Goal: Task Accomplishment & Management: Use online tool/utility

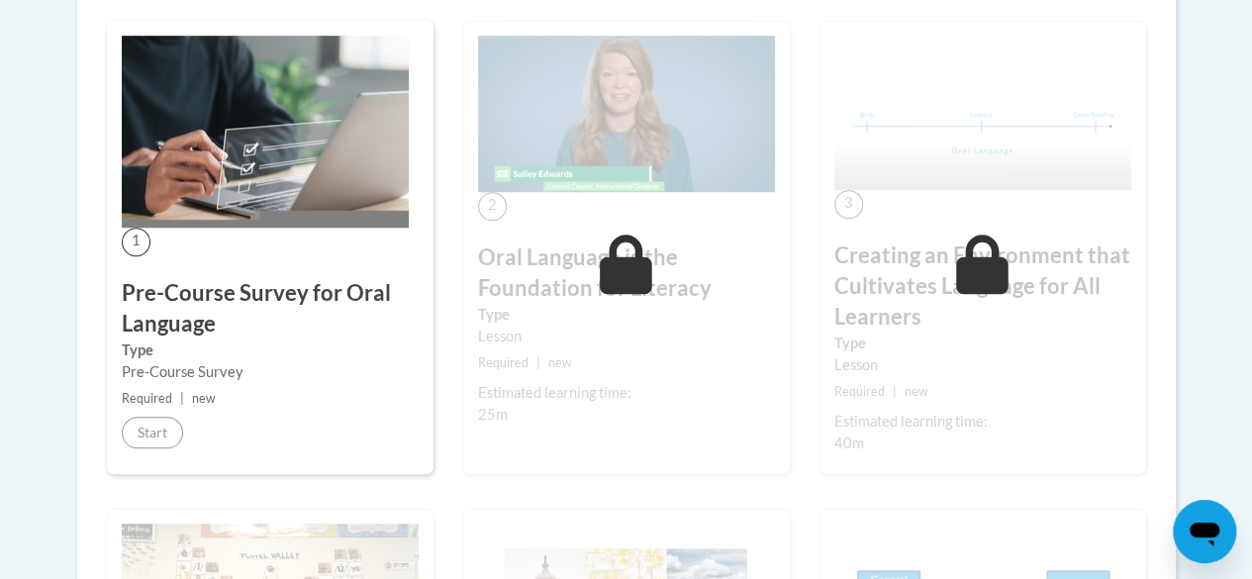
scroll to position [637, 0]
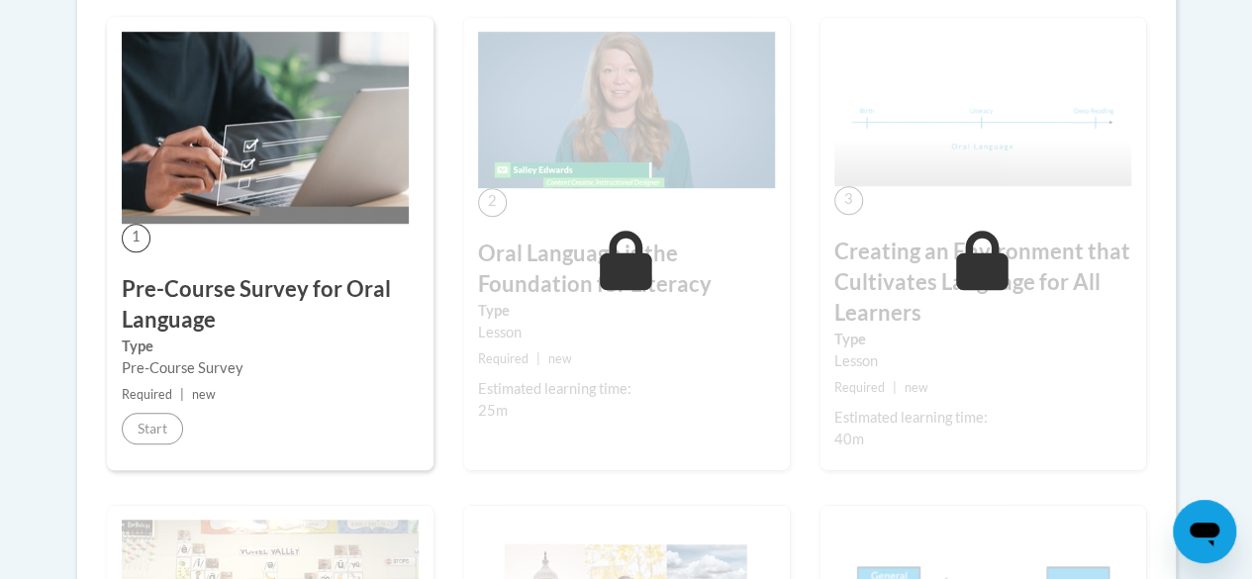
click at [179, 354] on label "Type" at bounding box center [270, 346] width 297 height 22
click at [236, 268] on div "1 Pre-Course Survey for Oral Language Type Pre-Course Survey Required | new Sta…" at bounding box center [270, 243] width 326 height 453
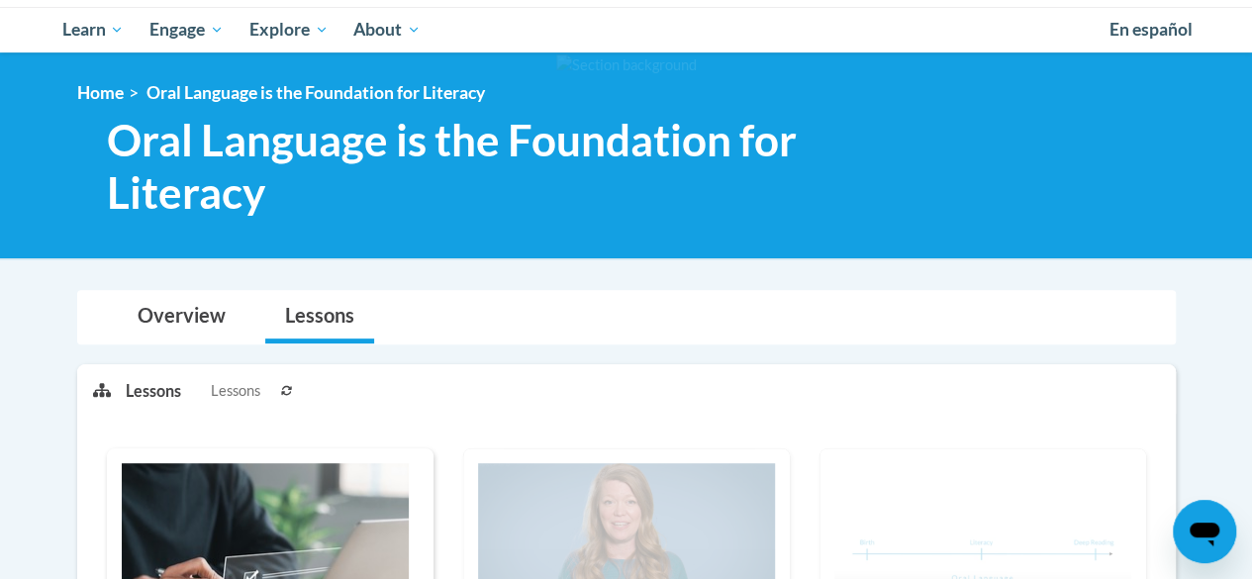
scroll to position [212, 0]
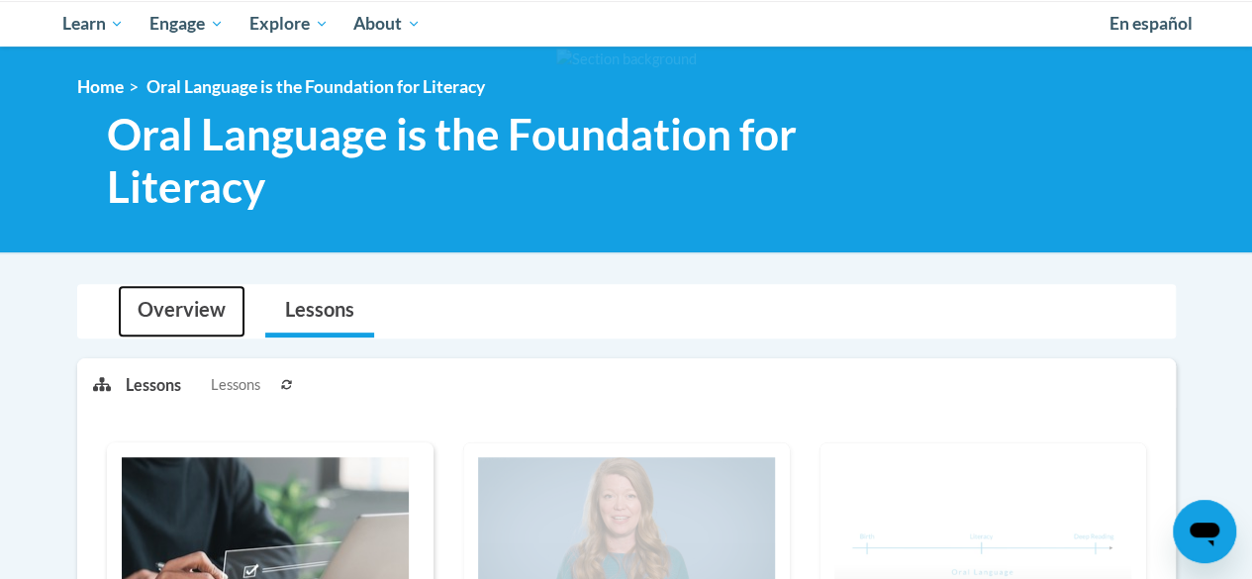
click at [193, 321] on link "Overview" at bounding box center [182, 311] width 128 height 52
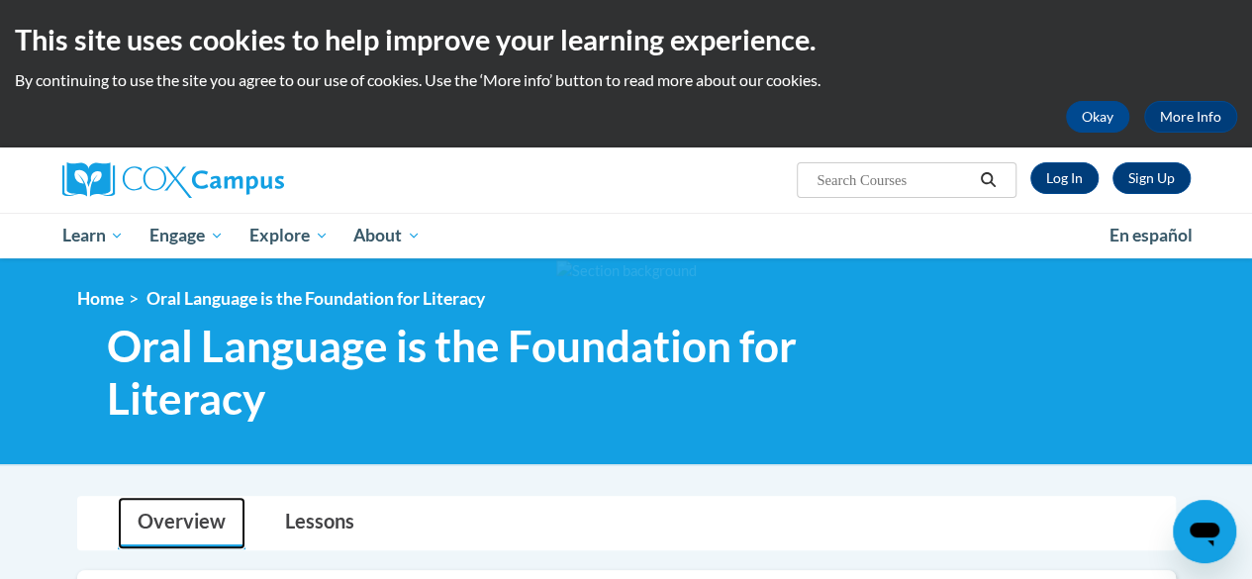
scroll to position [1753, 0]
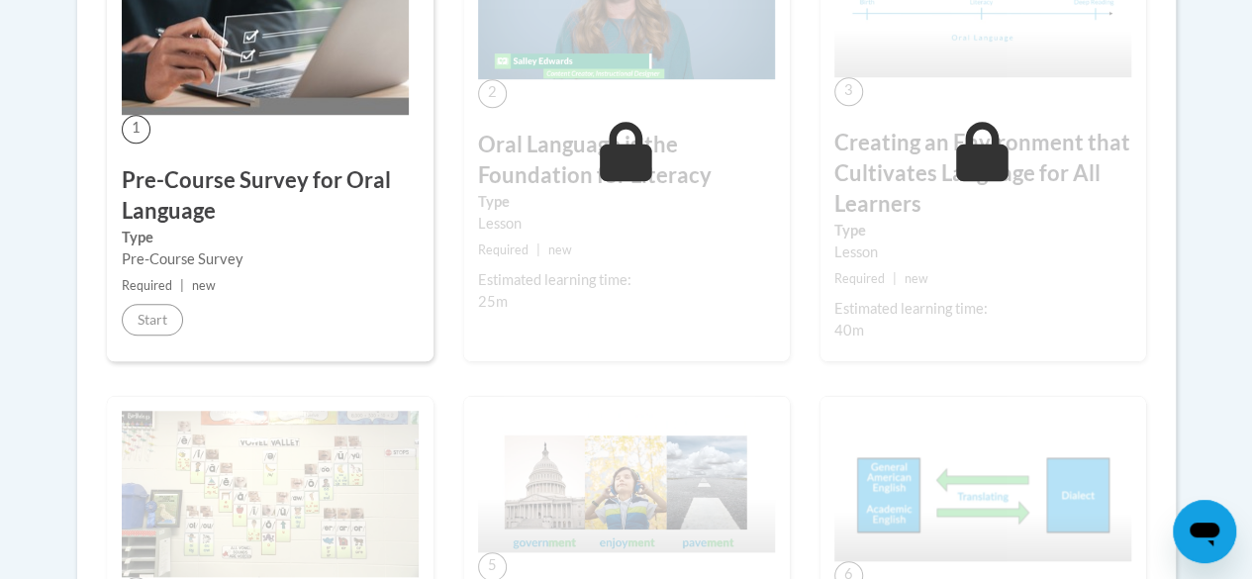
scroll to position [726, 0]
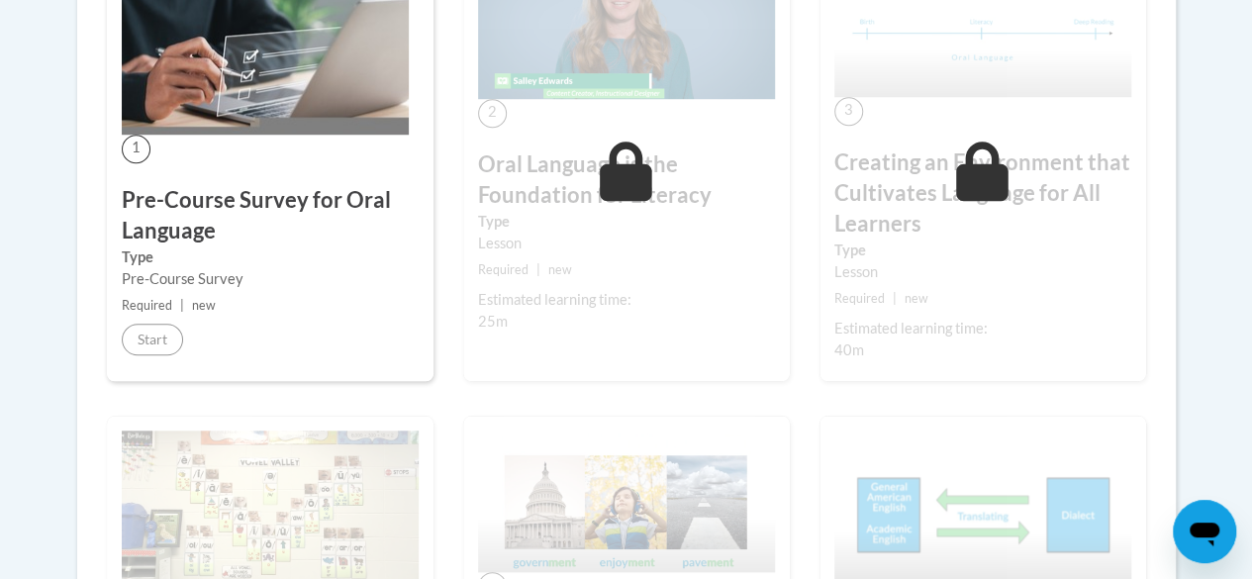
click at [230, 237] on h3 "Pre-Course Survey for Oral Language" at bounding box center [270, 215] width 297 height 61
click at [226, 222] on h3 "Pre-Course Survey for Oral Language" at bounding box center [270, 215] width 297 height 61
click at [144, 215] on h3 "Pre-Course Survey for Oral Language" at bounding box center [270, 215] width 297 height 61
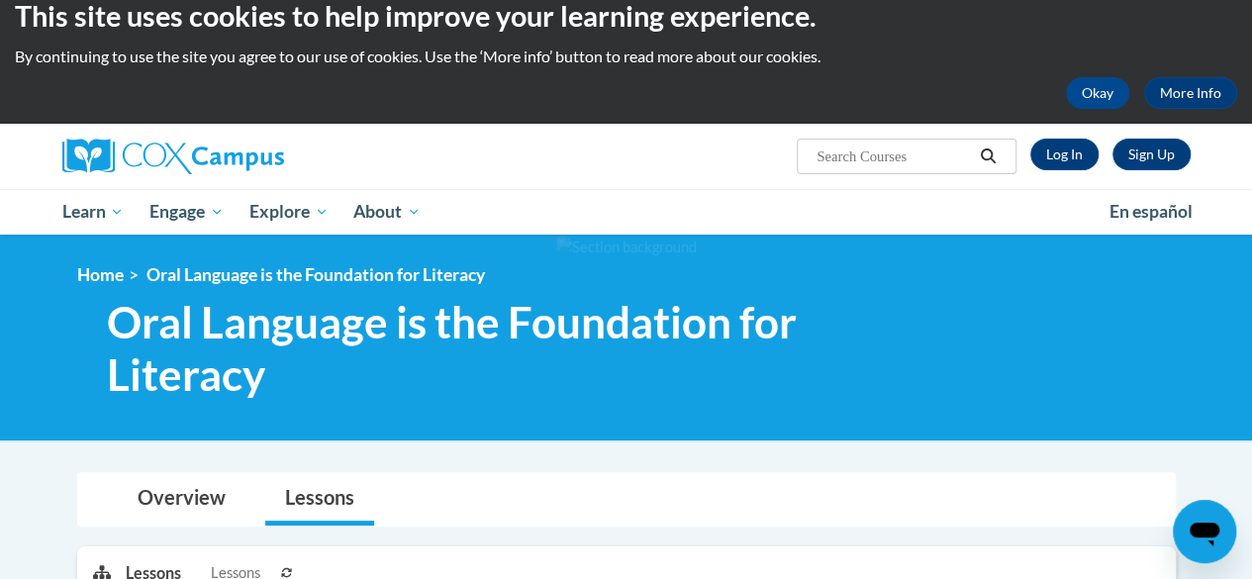
scroll to position [0, 0]
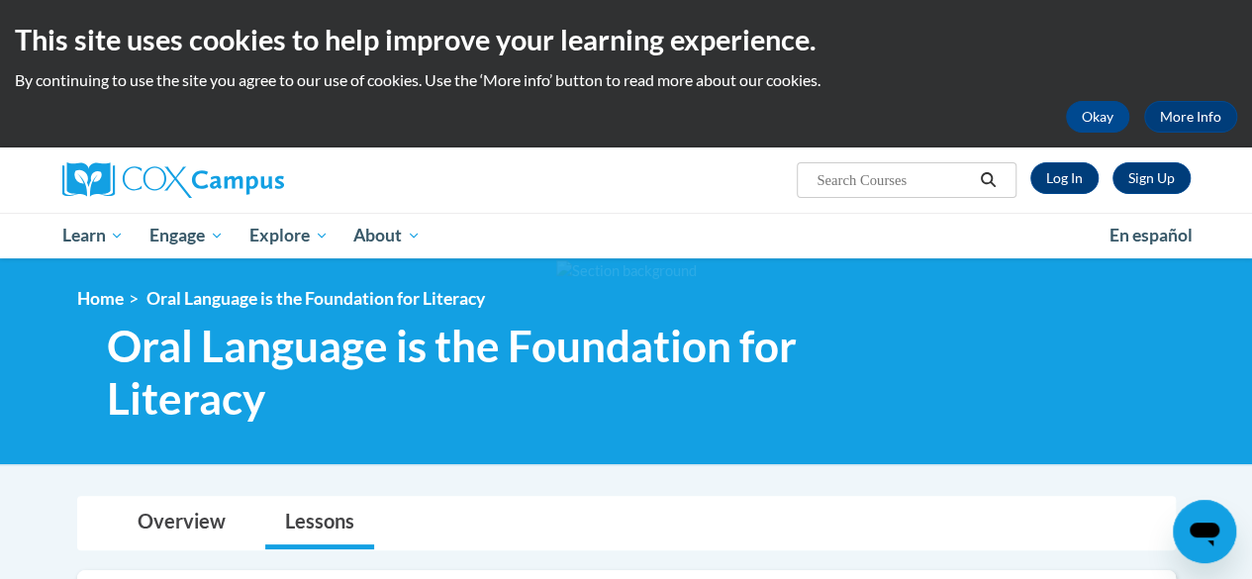
click at [1092, 131] on button "Okay" at bounding box center [1097, 117] width 63 height 32
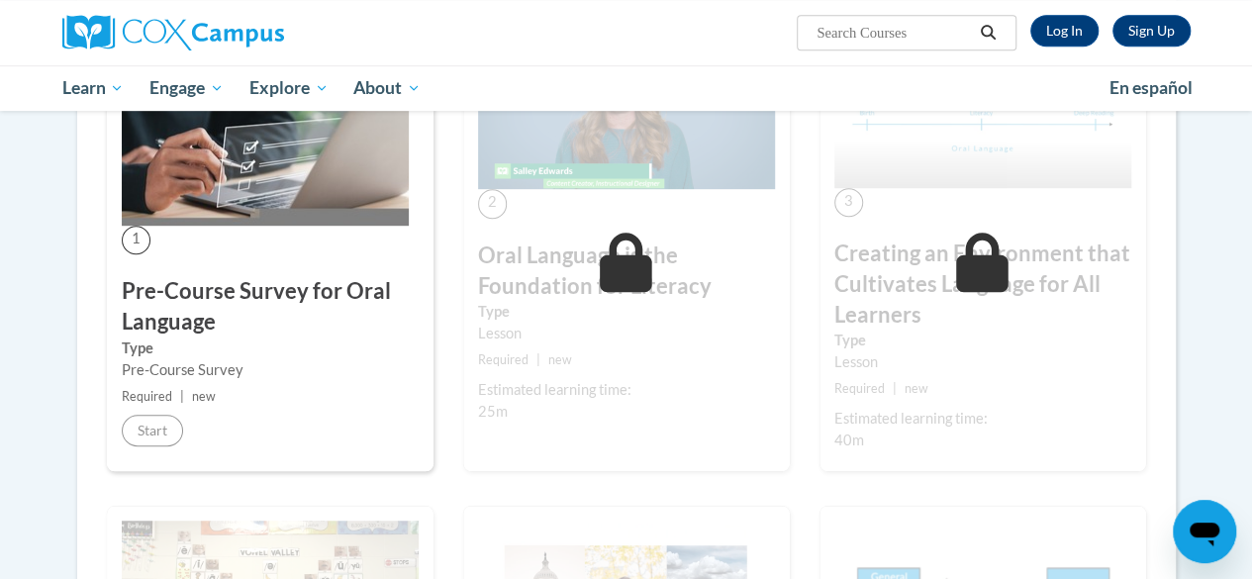
scroll to position [489, 0]
click at [77, 88] on span "Learn" at bounding box center [92, 88] width 62 height 24
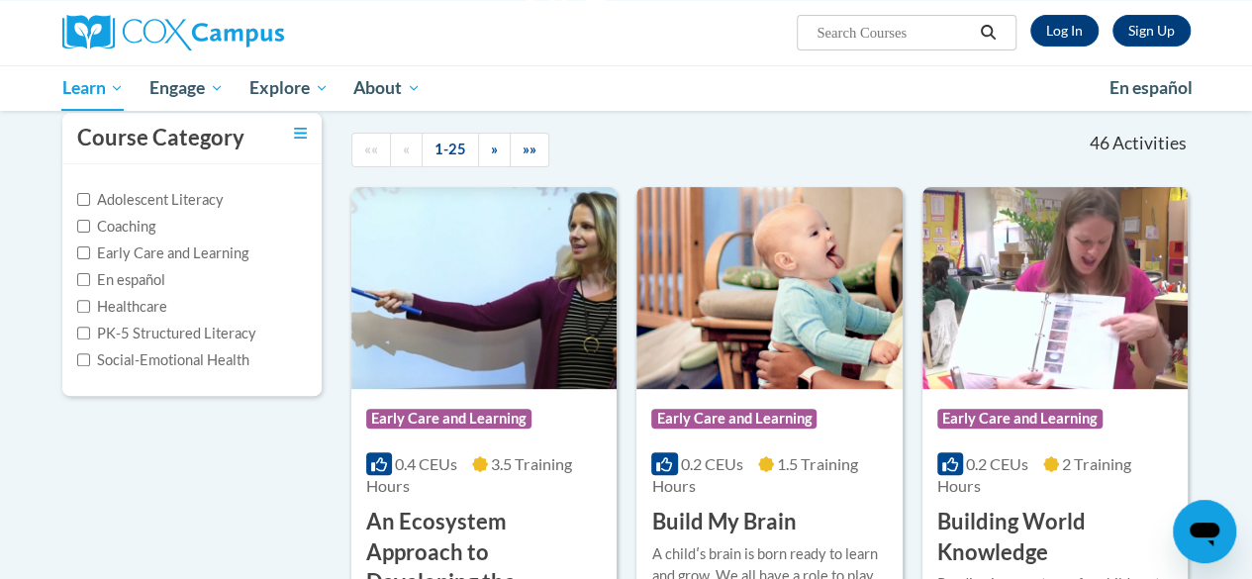
scroll to position [147, 0]
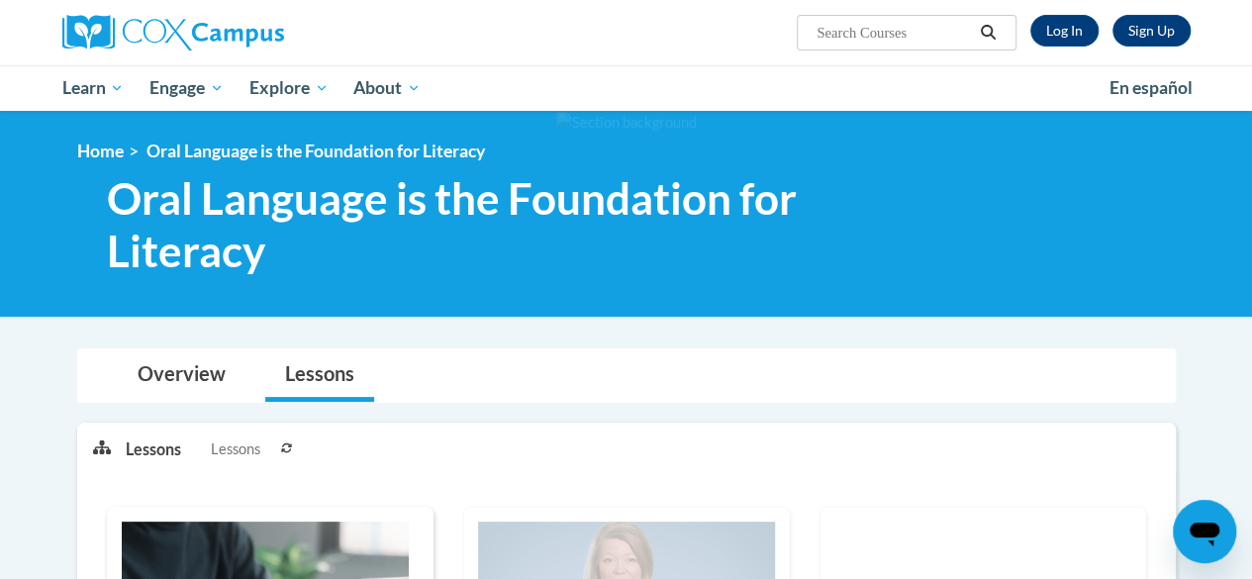
click at [208, 49] on img at bounding box center [173, 33] width 222 height 36
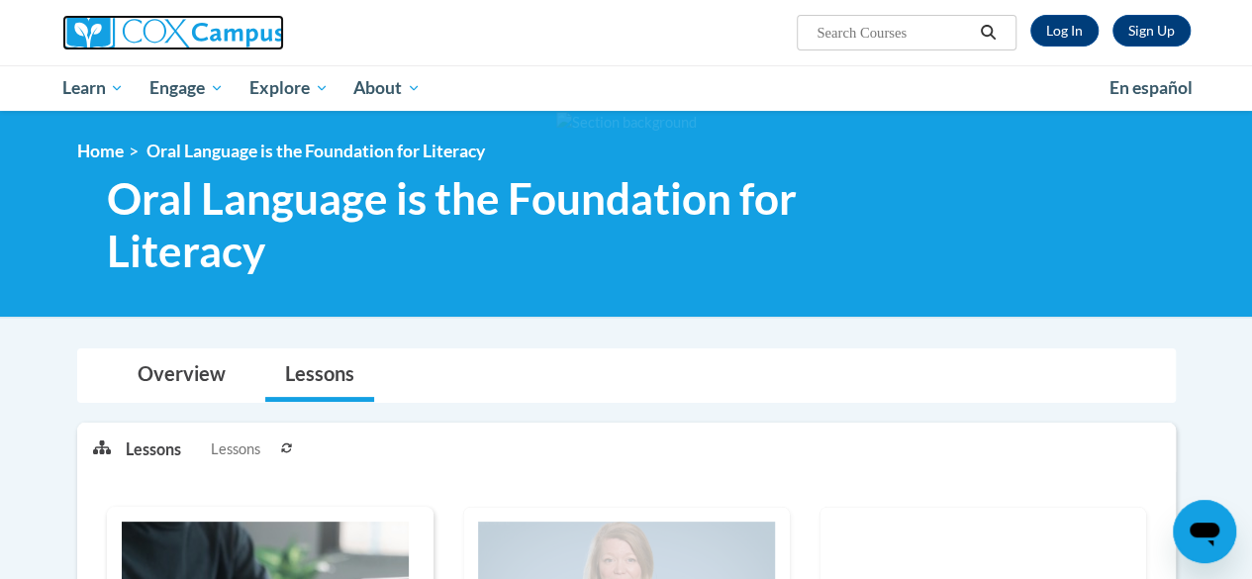
click at [137, 16] on img at bounding box center [173, 33] width 222 height 36
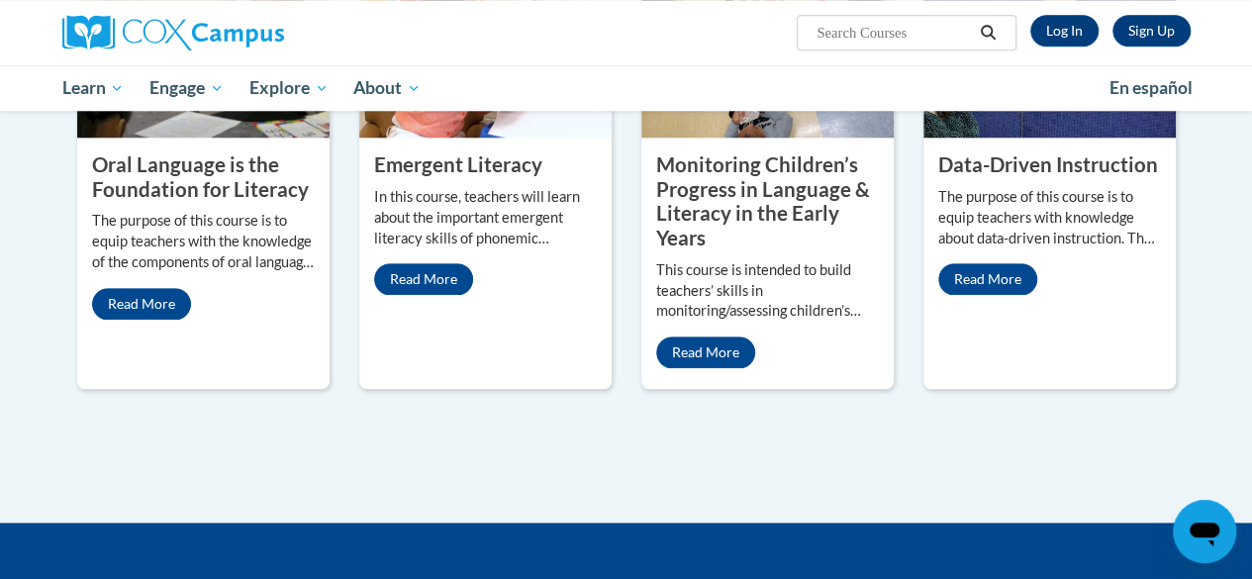
scroll to position [973, 0]
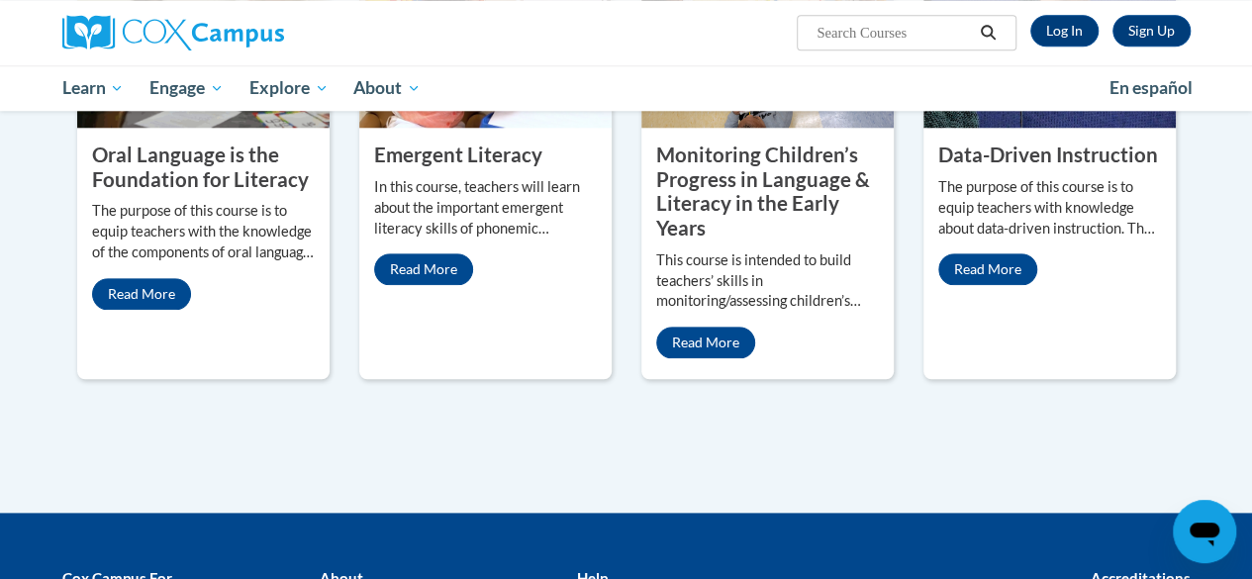
click at [125, 305] on link "Read More" at bounding box center [141, 294] width 99 height 32
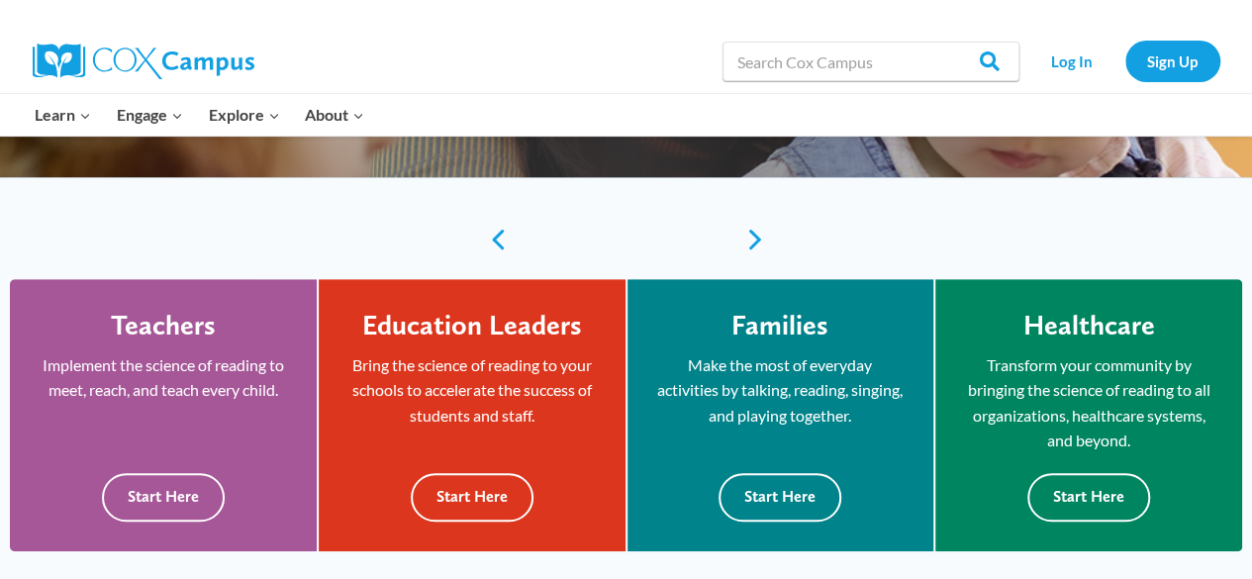
scroll to position [414, 0]
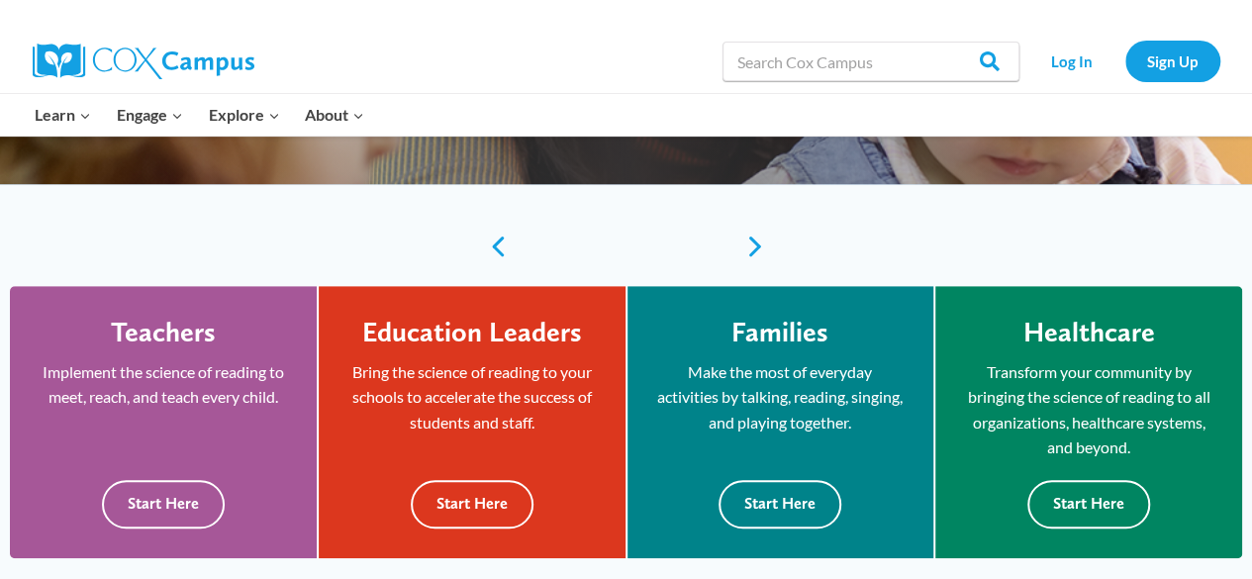
click at [1062, 65] on link "Log In" at bounding box center [1072, 61] width 86 height 41
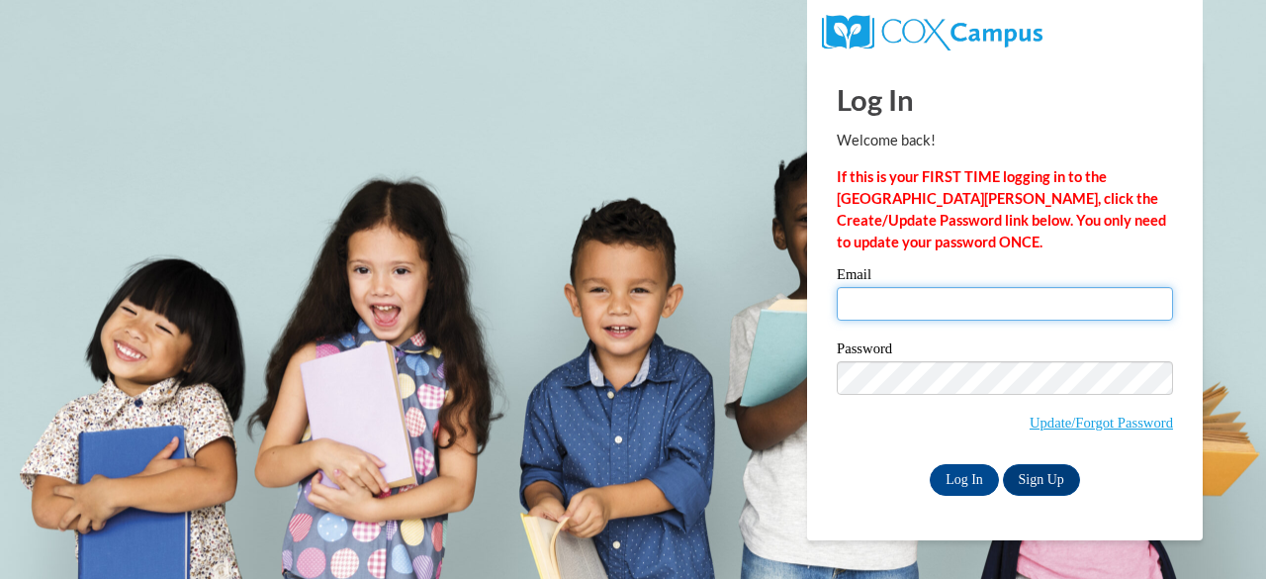
click at [932, 297] on input "Email" at bounding box center [1005, 304] width 336 height 34
type input "e050189@muscogee.k12.ga.us"
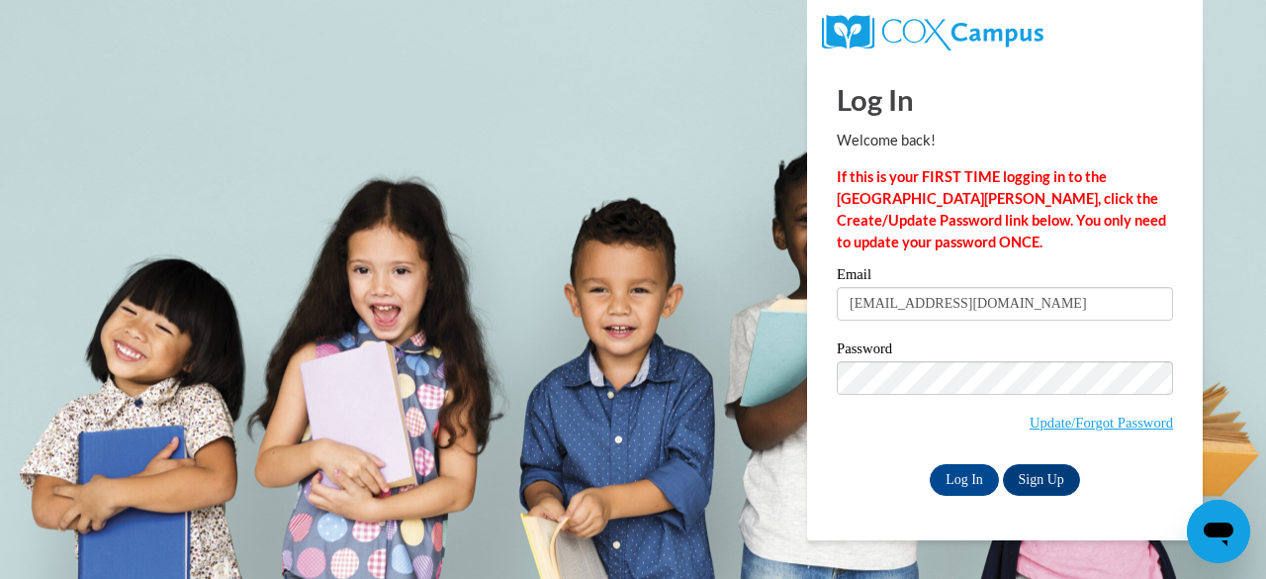
click at [951, 465] on input "Log In" at bounding box center [964, 480] width 69 height 32
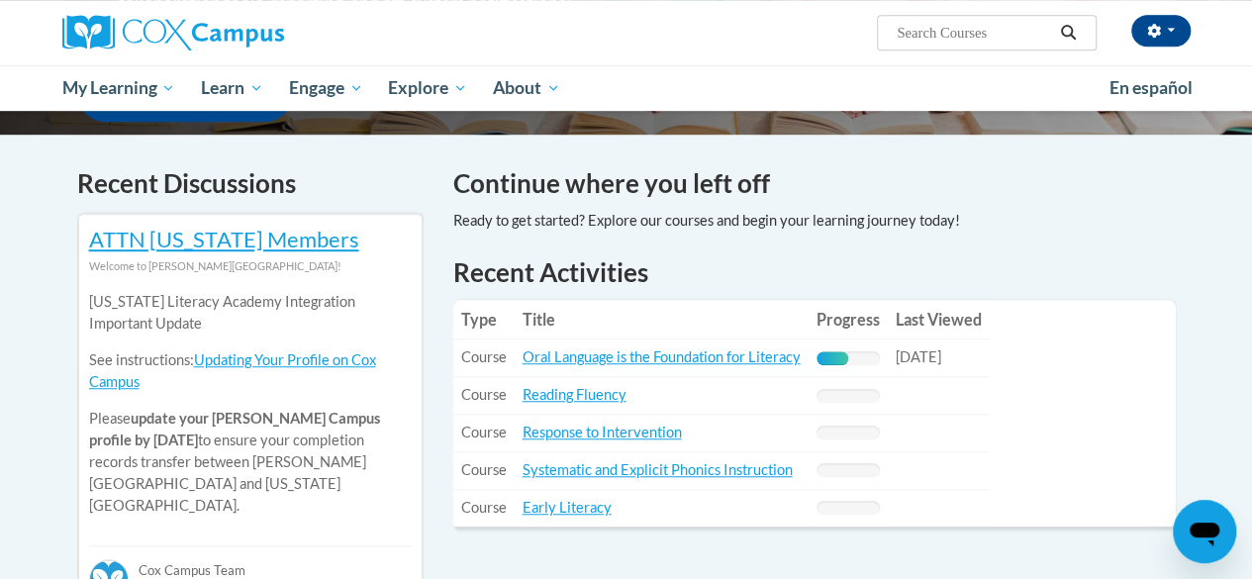
scroll to position [564, 0]
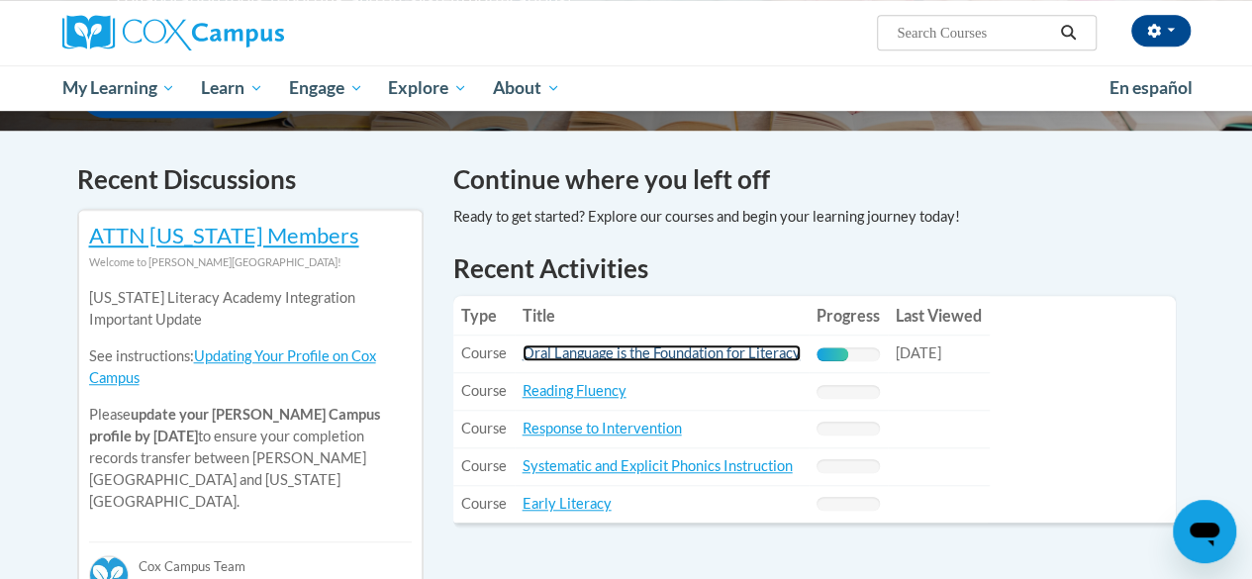
click at [650, 353] on link "Oral Language is the Foundation for Literacy" at bounding box center [661, 352] width 278 height 17
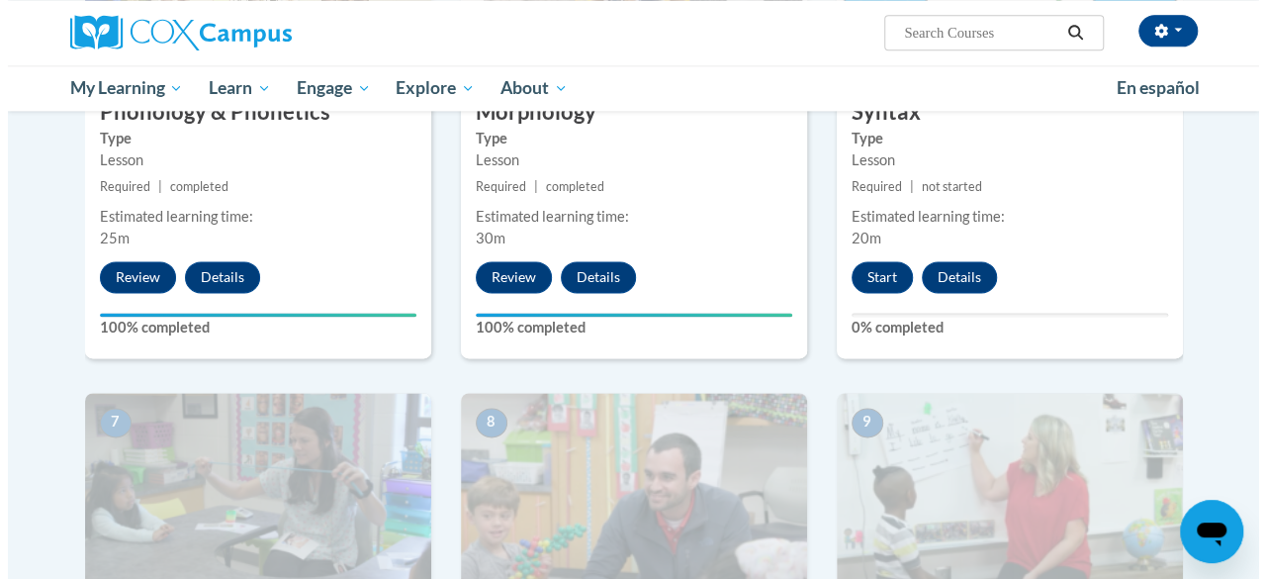
scroll to position [1265, 0]
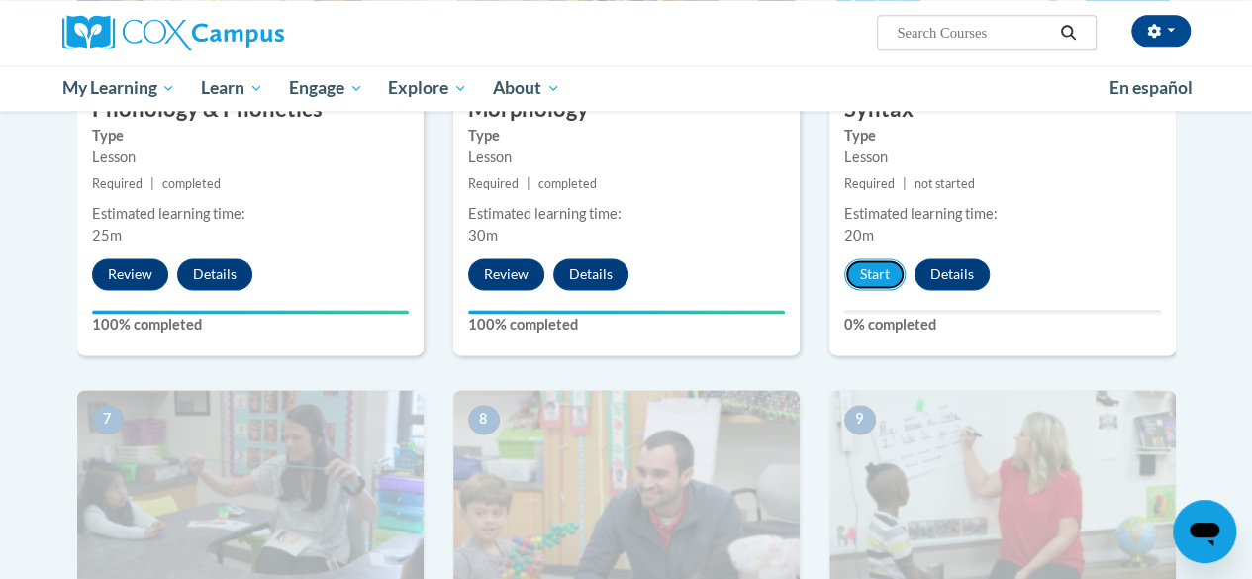
click at [874, 275] on button "Start" at bounding box center [874, 274] width 61 height 32
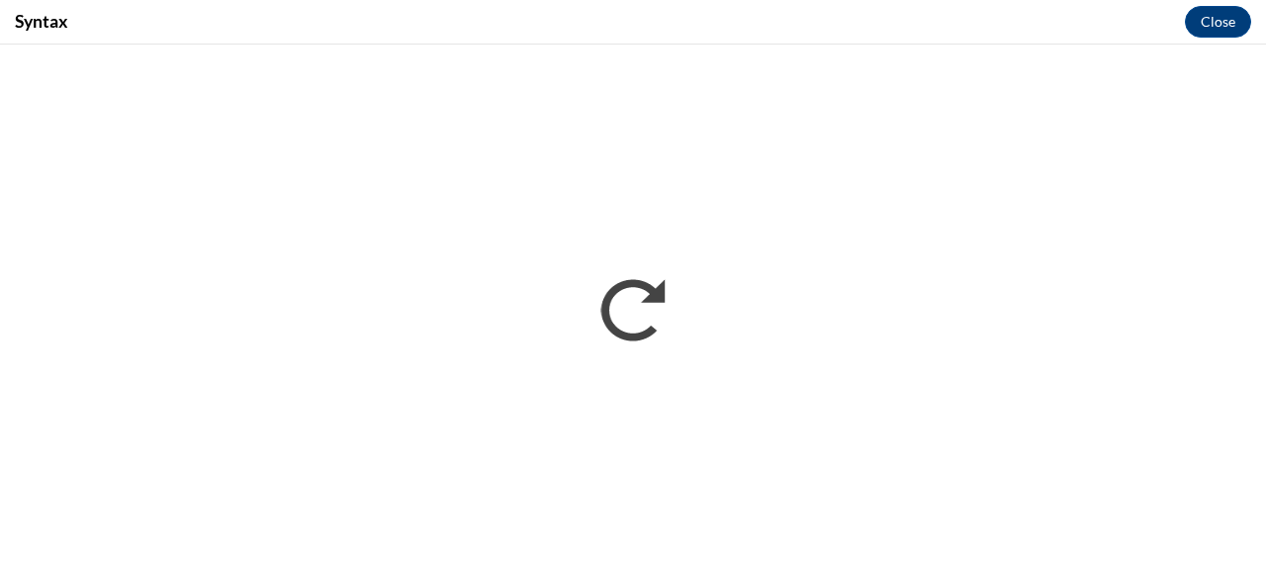
scroll to position [0, 0]
